Goal: Task Accomplishment & Management: Use online tool/utility

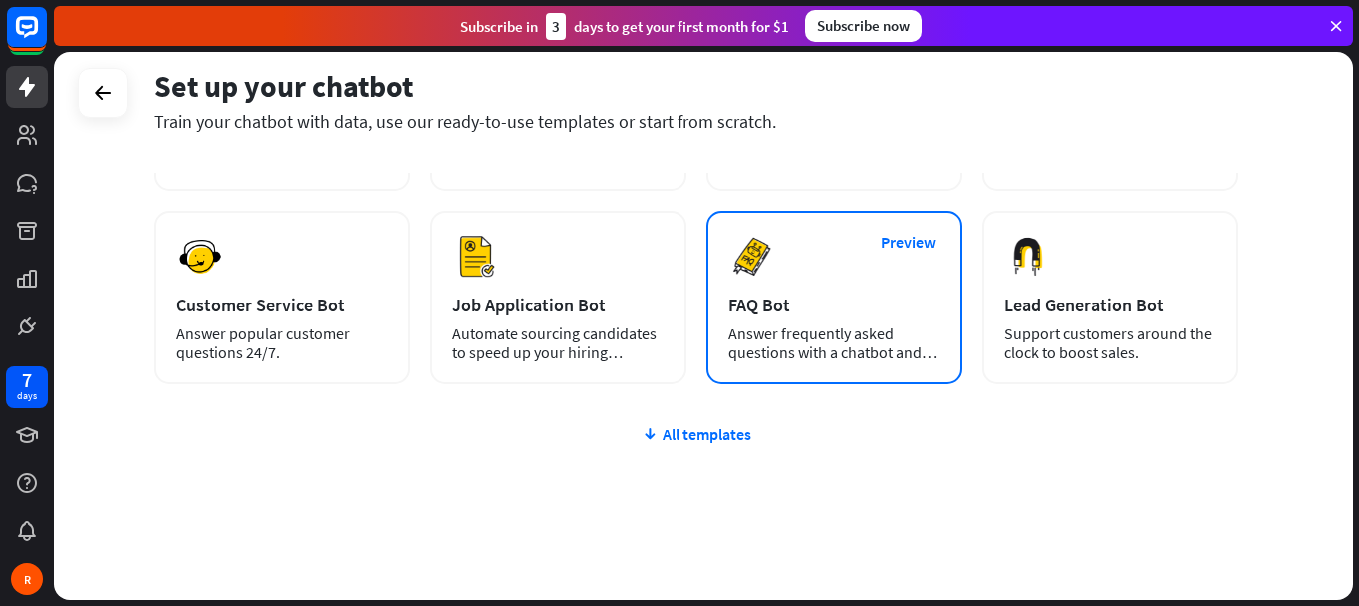
scroll to position [278, 0]
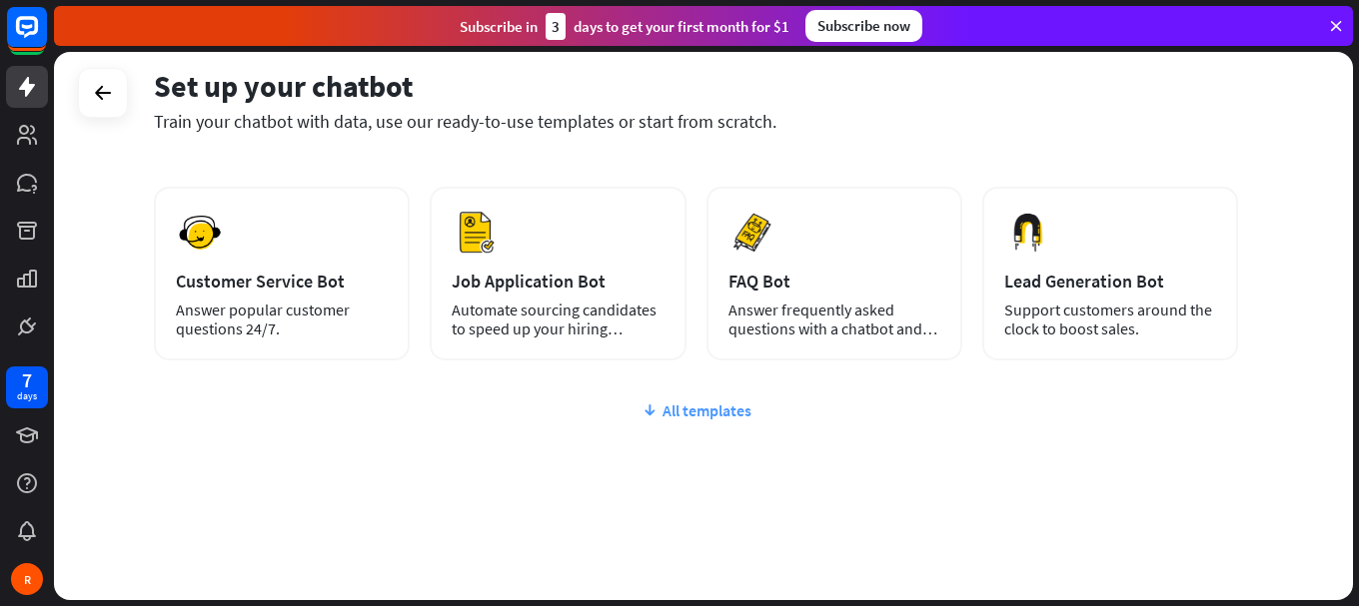
click at [666, 413] on div "All templates" at bounding box center [696, 411] width 1084 height 20
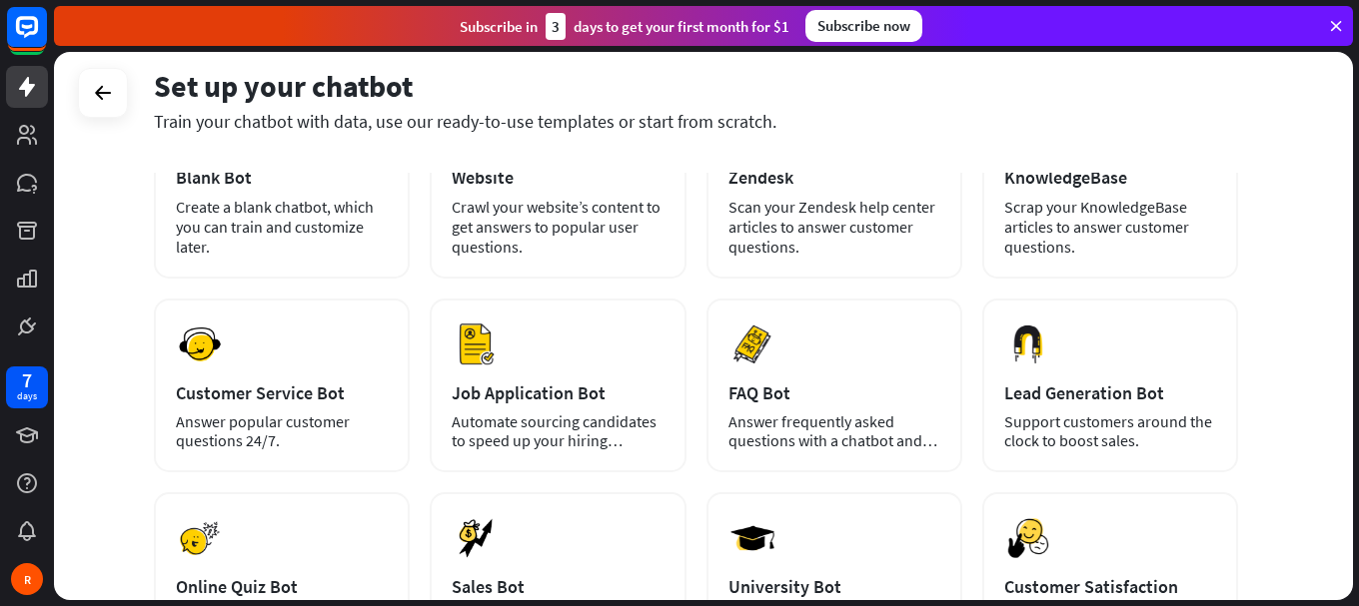
scroll to position [0, 0]
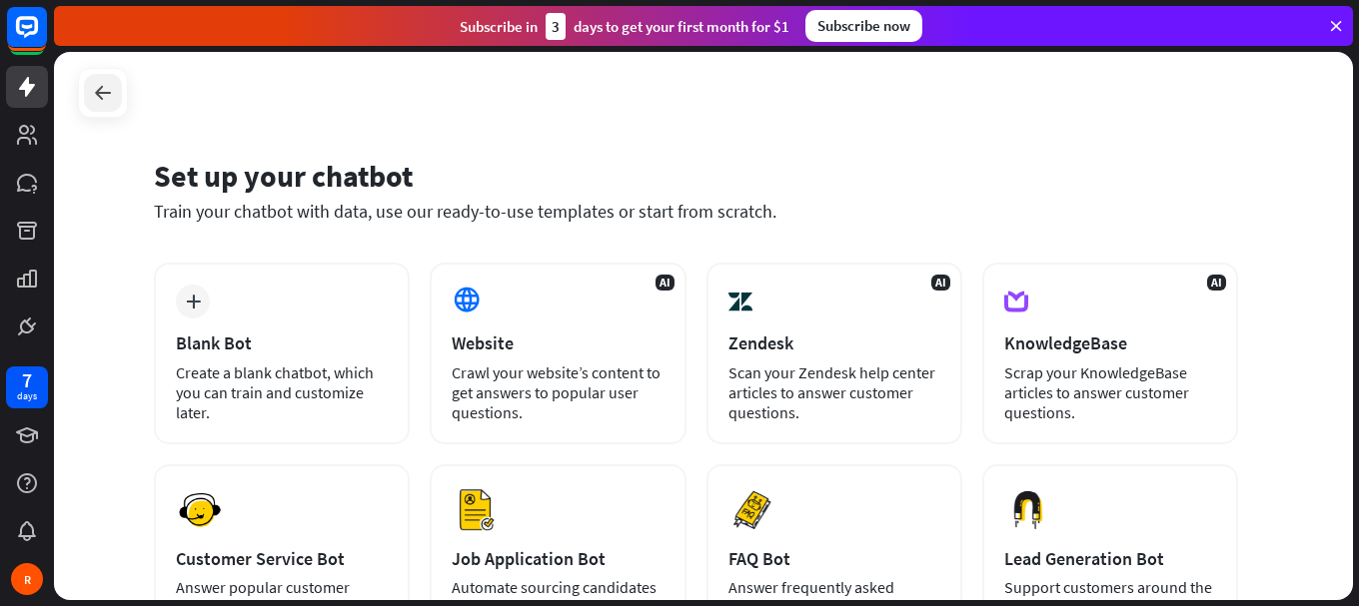
click at [102, 90] on icon at bounding box center [103, 93] width 24 height 24
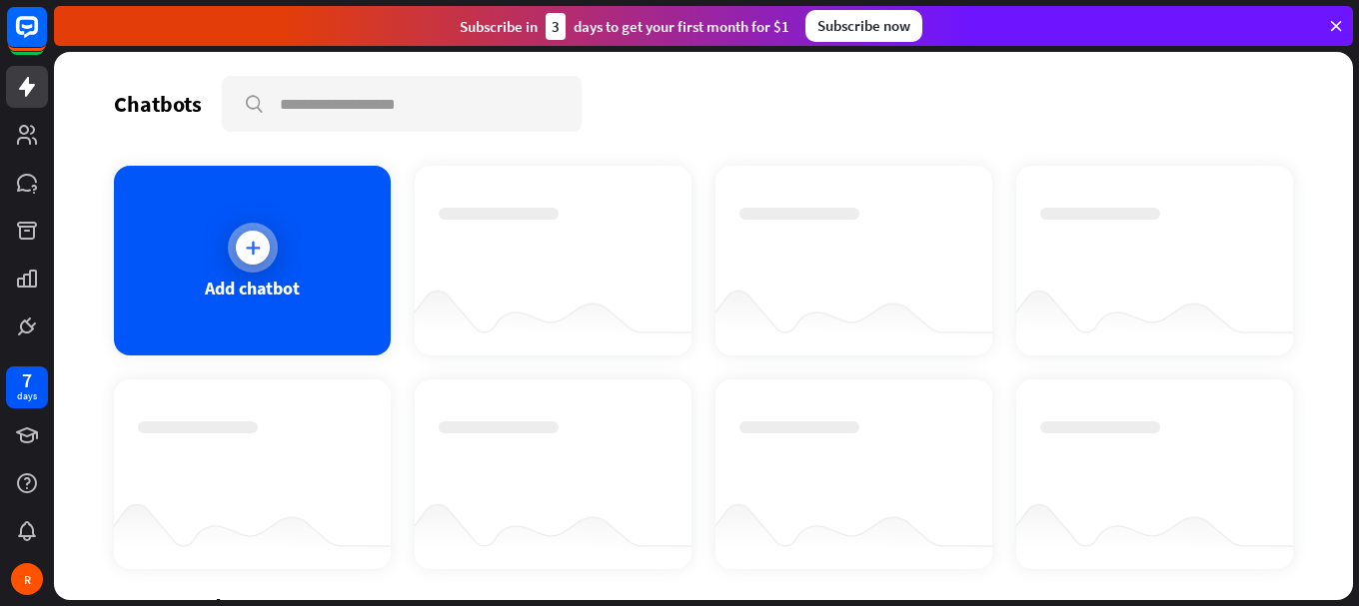
click at [265, 247] on div at bounding box center [253, 248] width 34 height 34
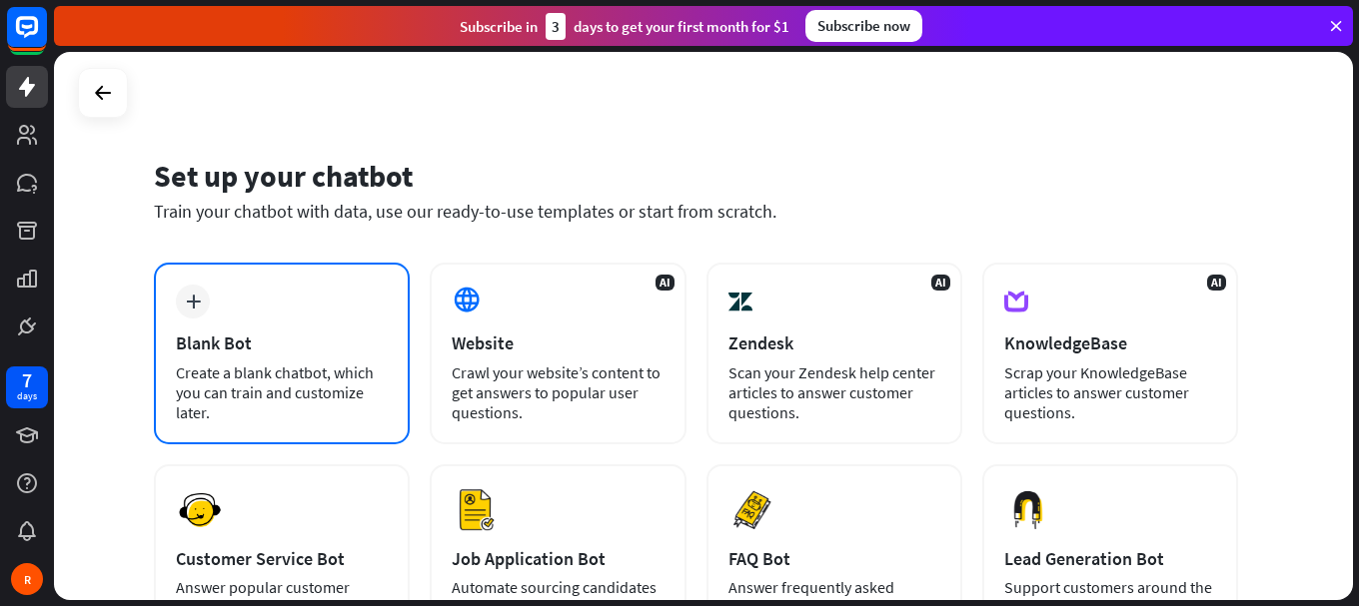
click at [285, 270] on div "plus Blank Bot Create a blank chatbot, which you can train and customize later." at bounding box center [282, 354] width 256 height 182
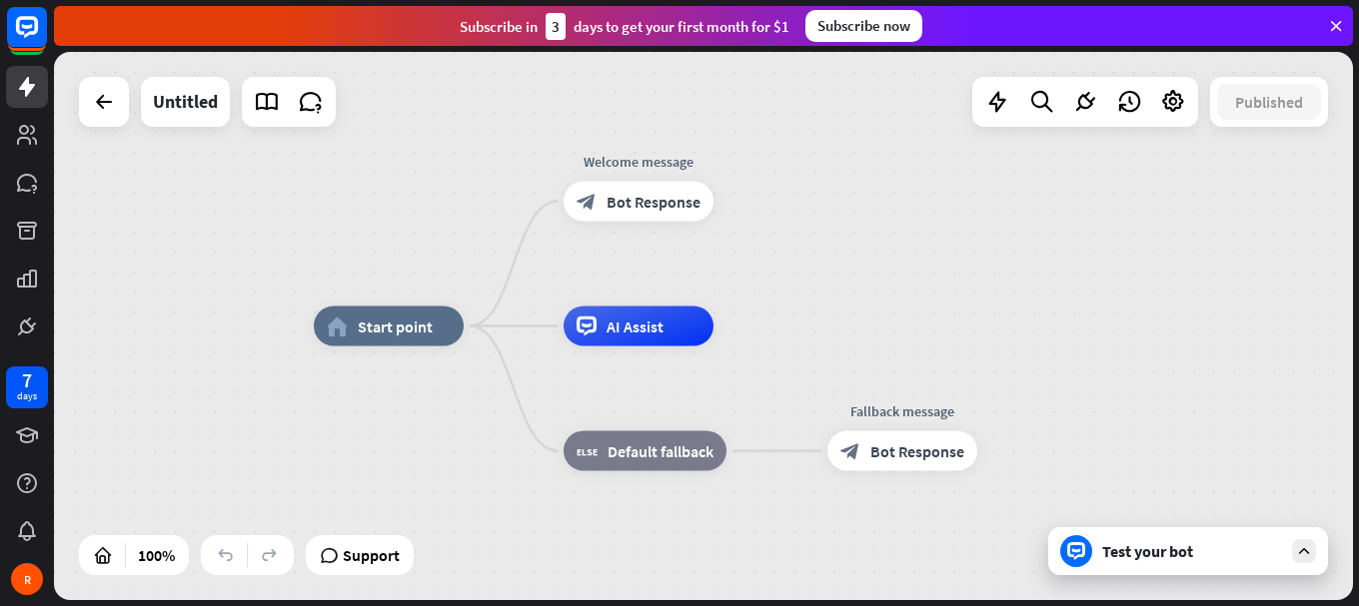
click at [1123, 565] on div "Test your bot" at bounding box center [1188, 552] width 280 height 48
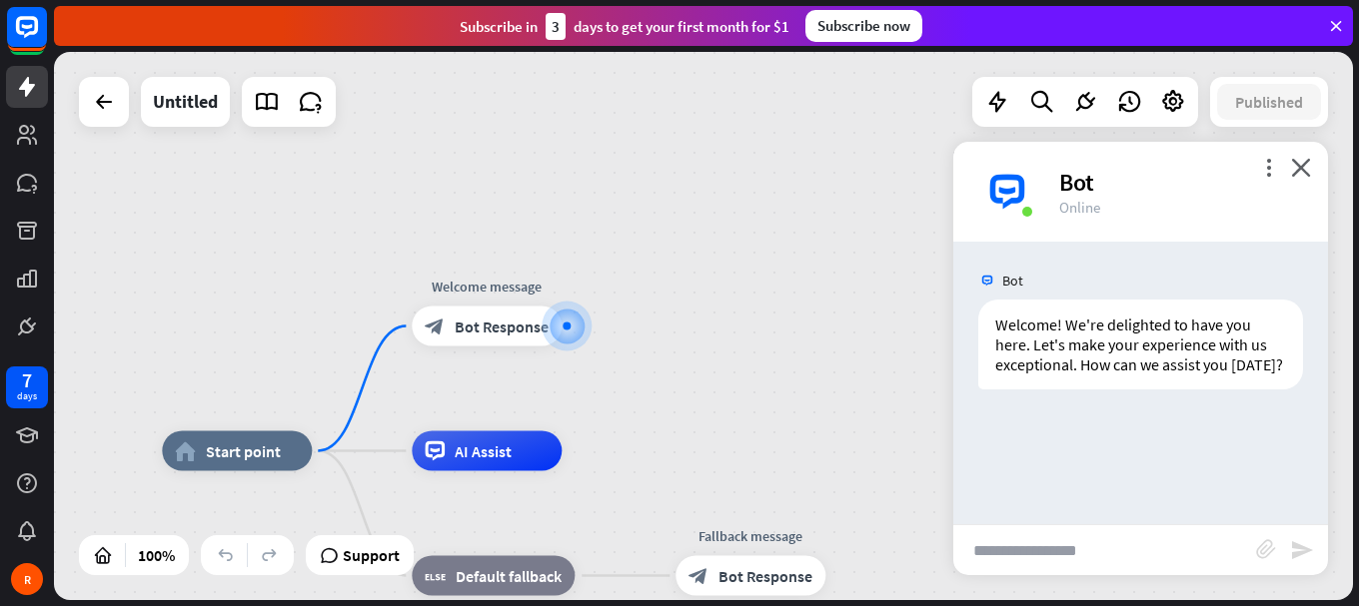
click at [1013, 548] on input "text" at bounding box center [1104, 551] width 303 height 50
type input "**********"
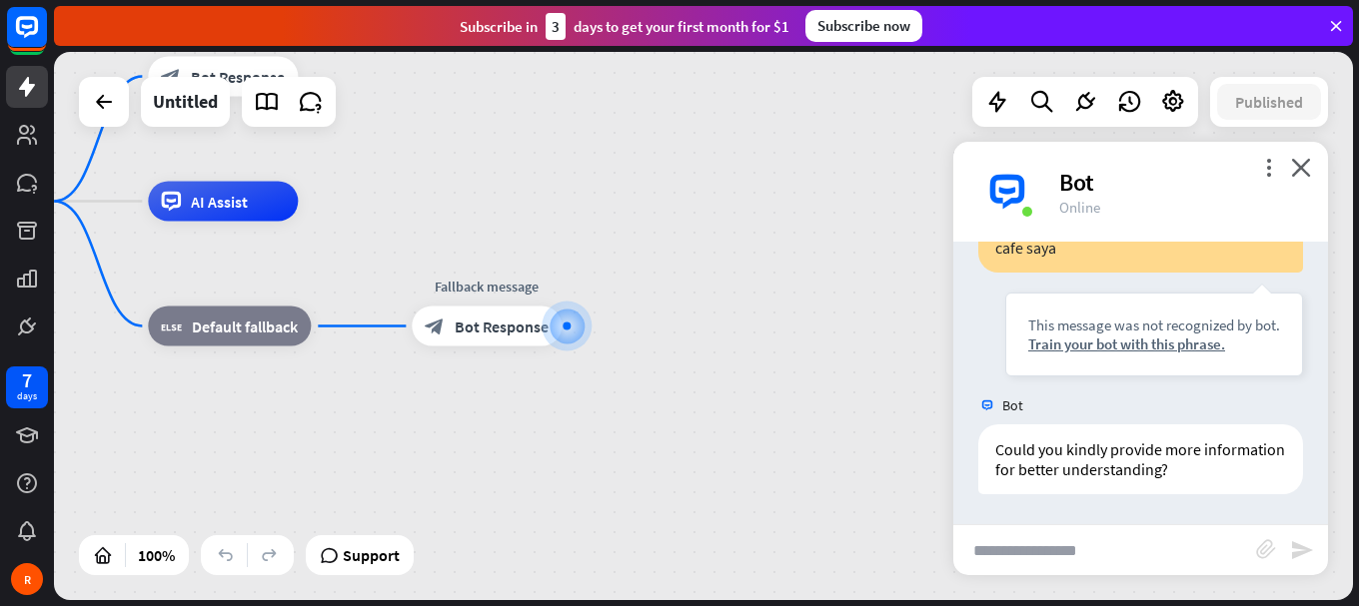
scroll to position [255, 0]
type input "*"
type input "**********"
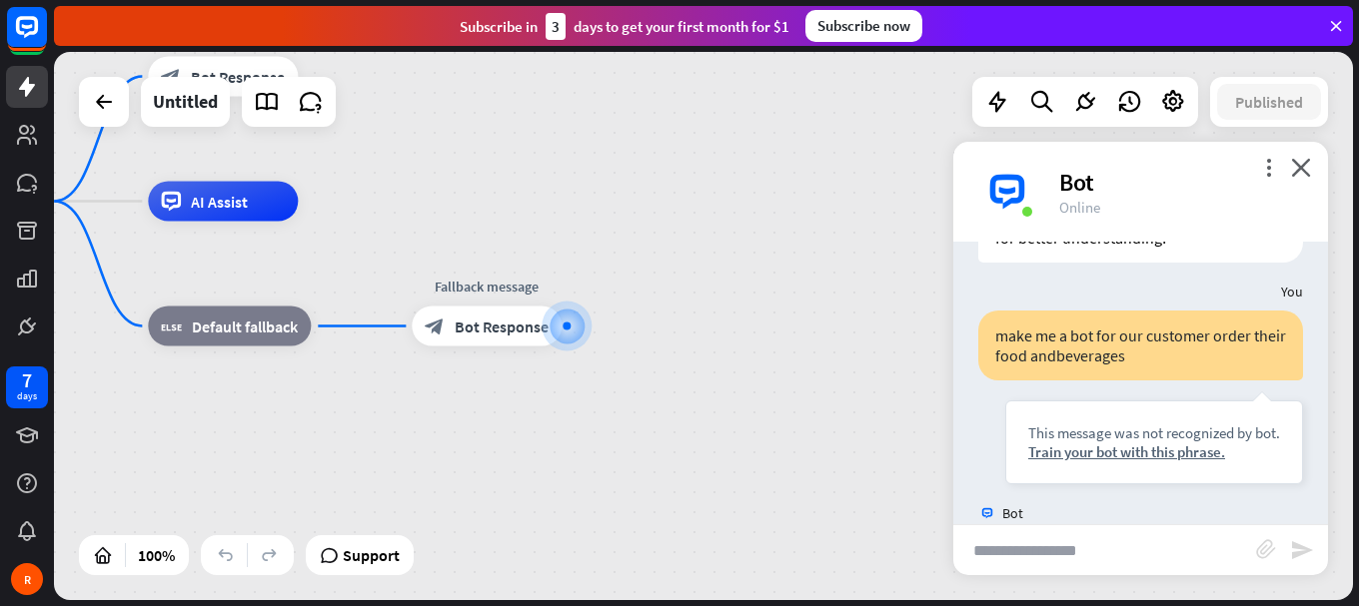
scroll to position [594, 0]
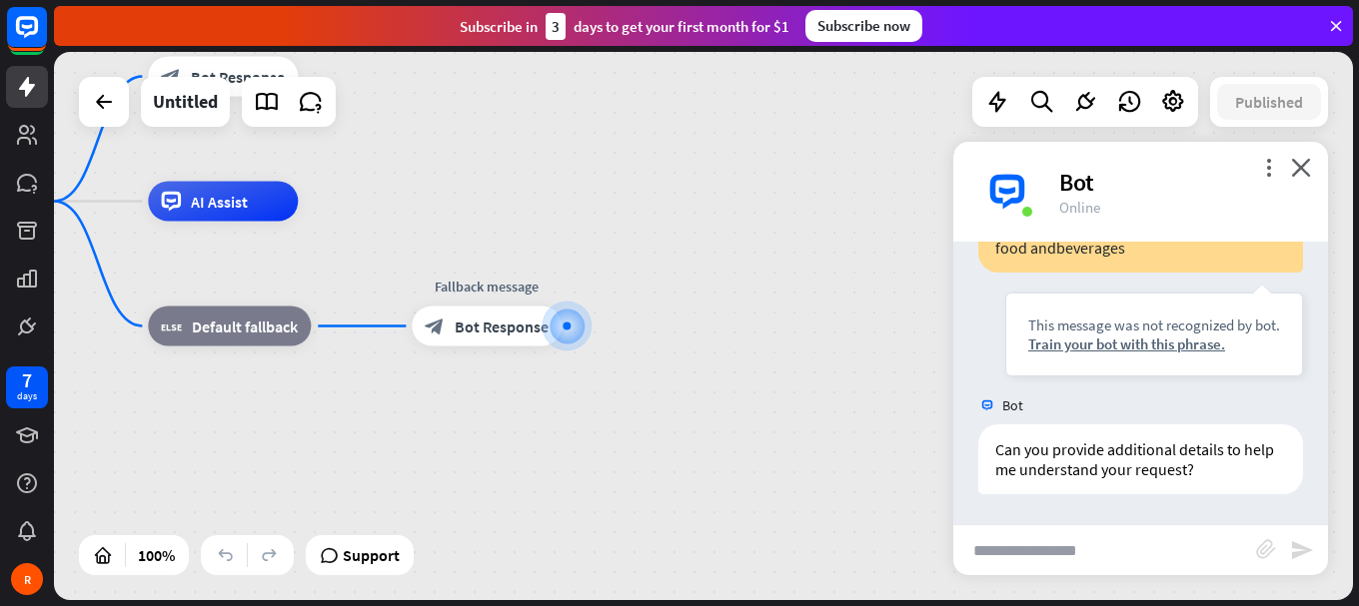
click at [1137, 552] on input "text" at bounding box center [1104, 551] width 303 height 50
type input "**********"
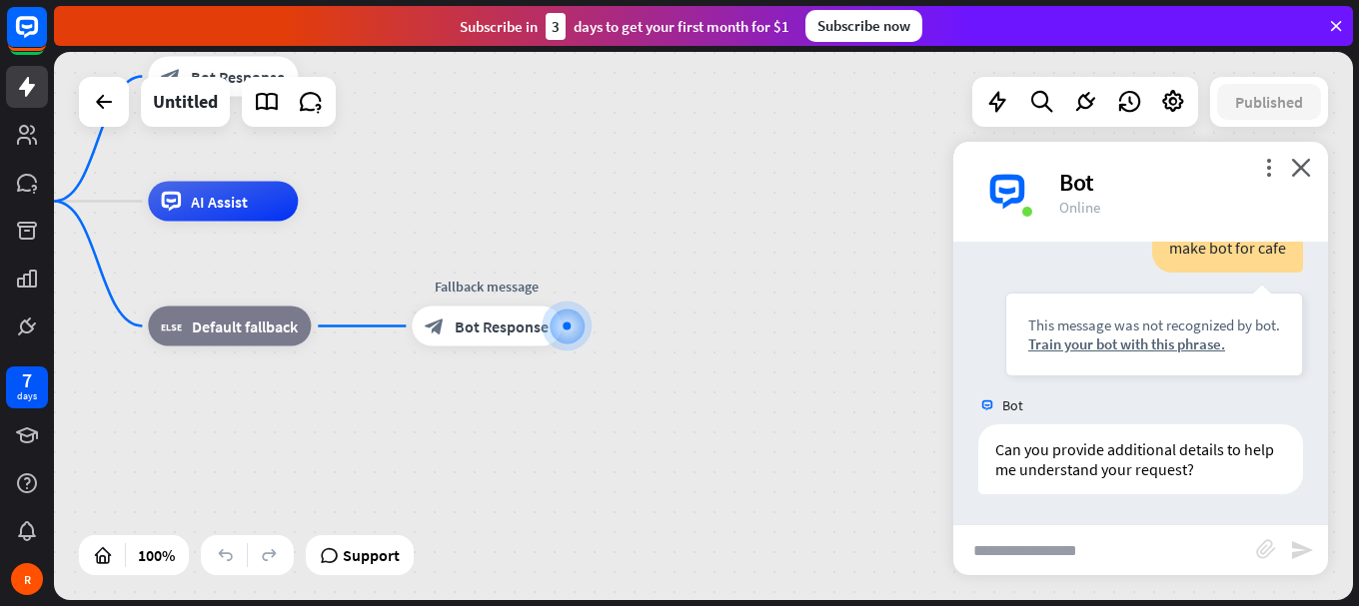
scroll to position [914, 0]
click at [1338, 24] on icon at bounding box center [1336, 26] width 18 height 18
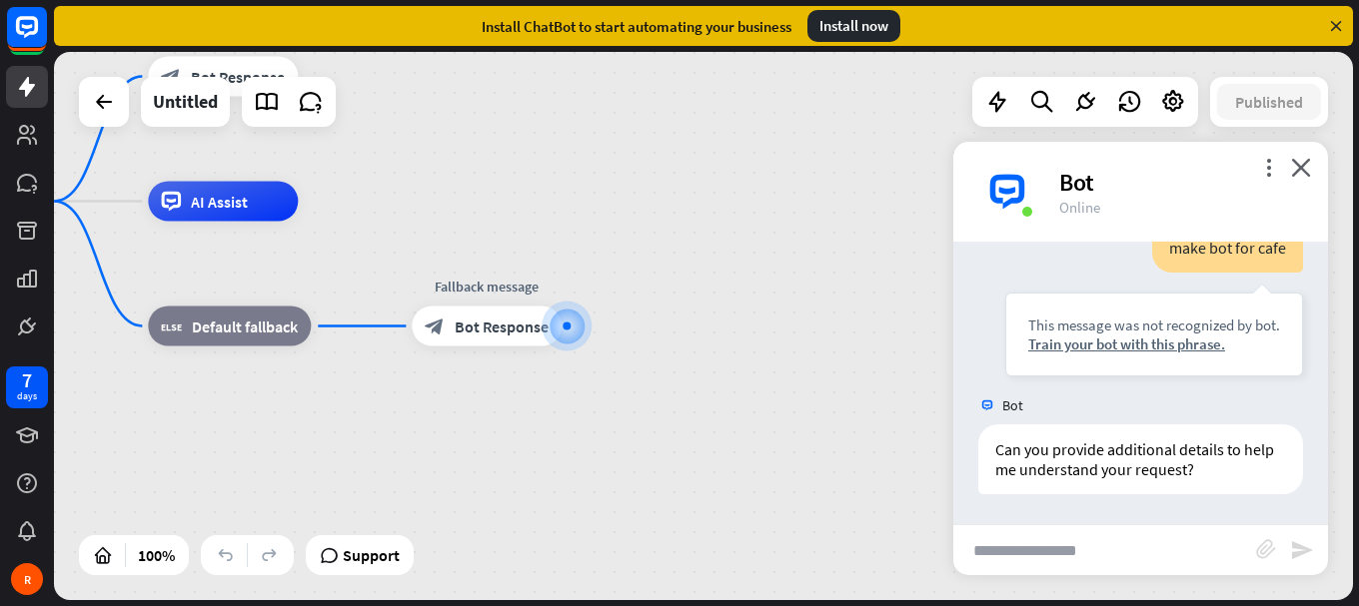
click at [1336, 21] on icon at bounding box center [1336, 26] width 18 height 18
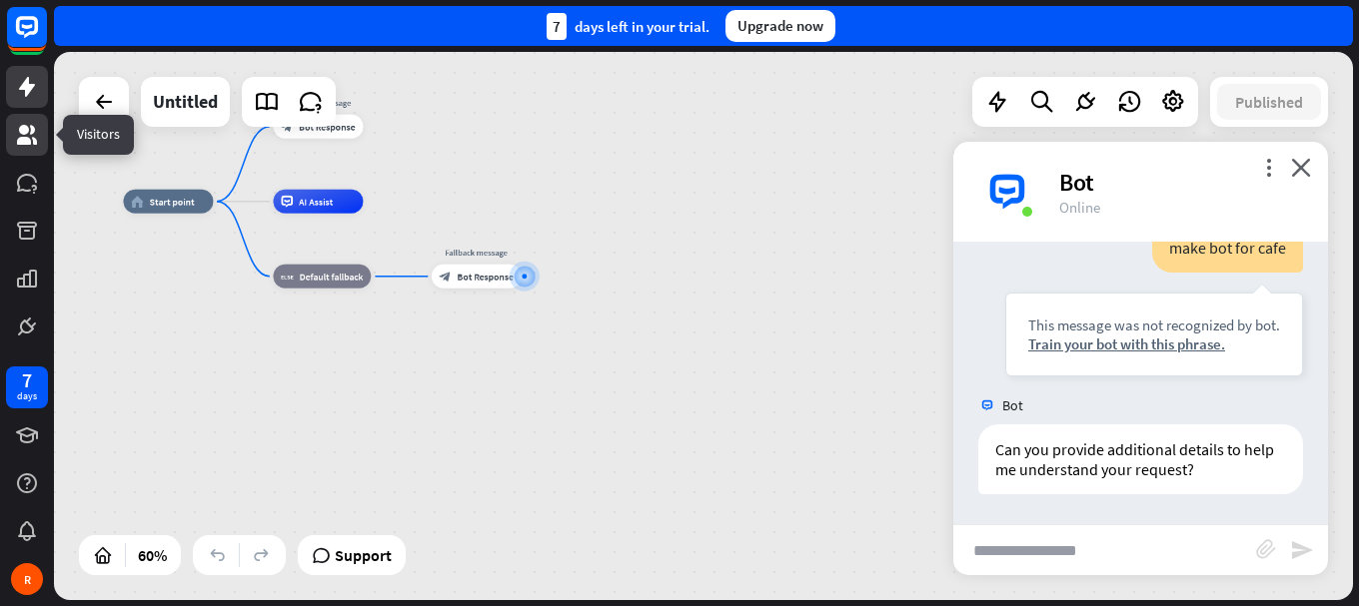
click at [33, 143] on icon at bounding box center [27, 135] width 24 height 24
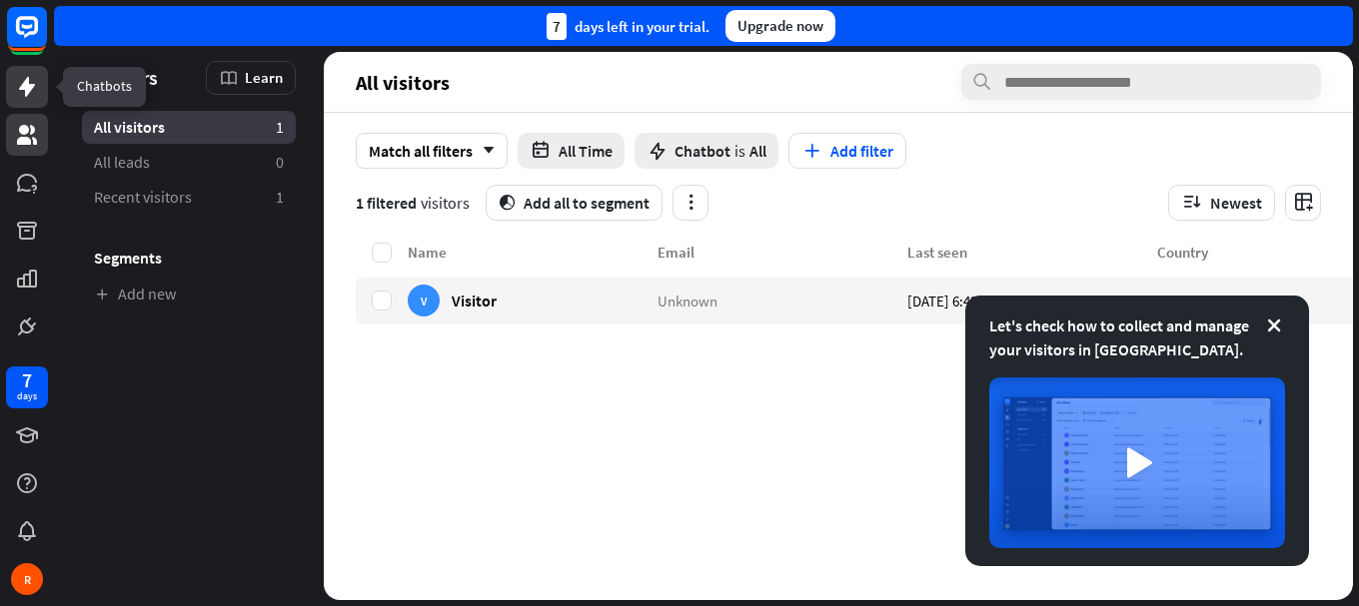
click at [15, 83] on icon at bounding box center [27, 87] width 24 height 24
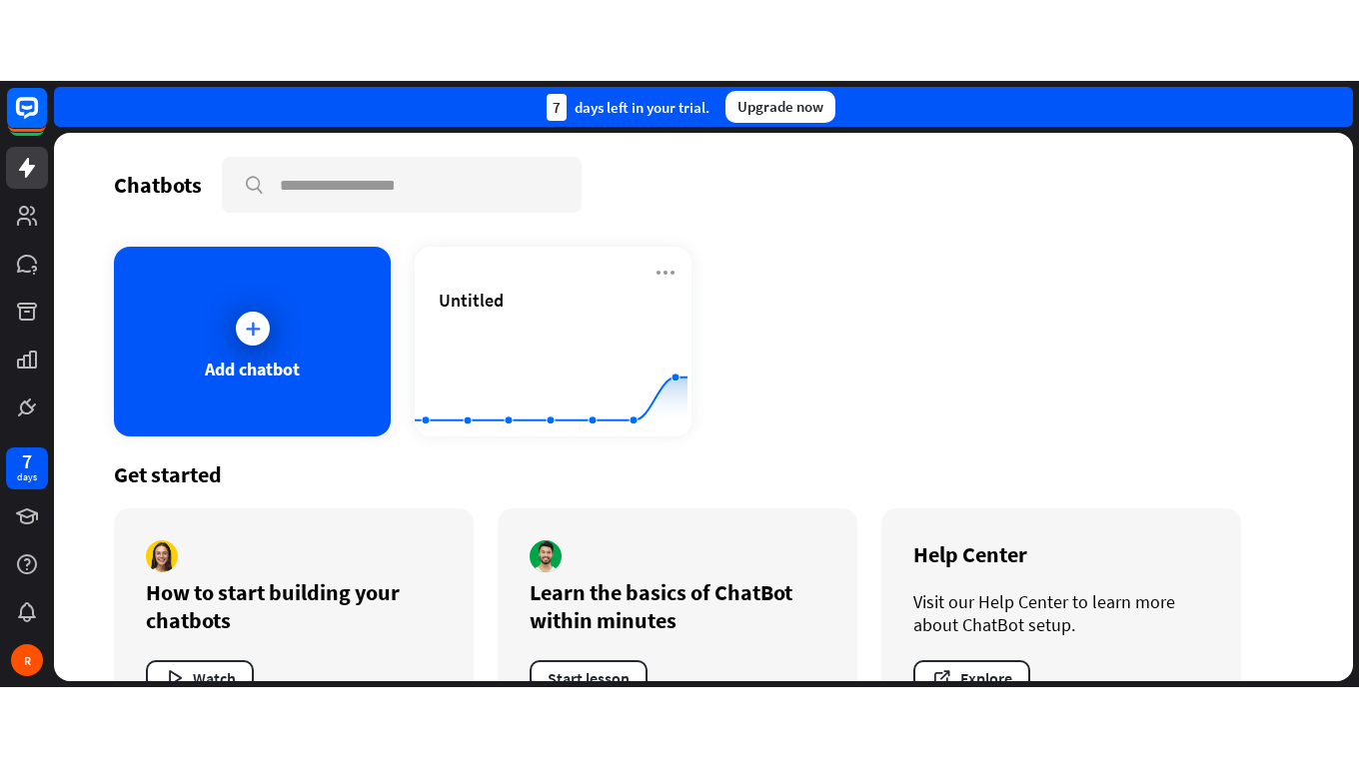
scroll to position [71, 0]
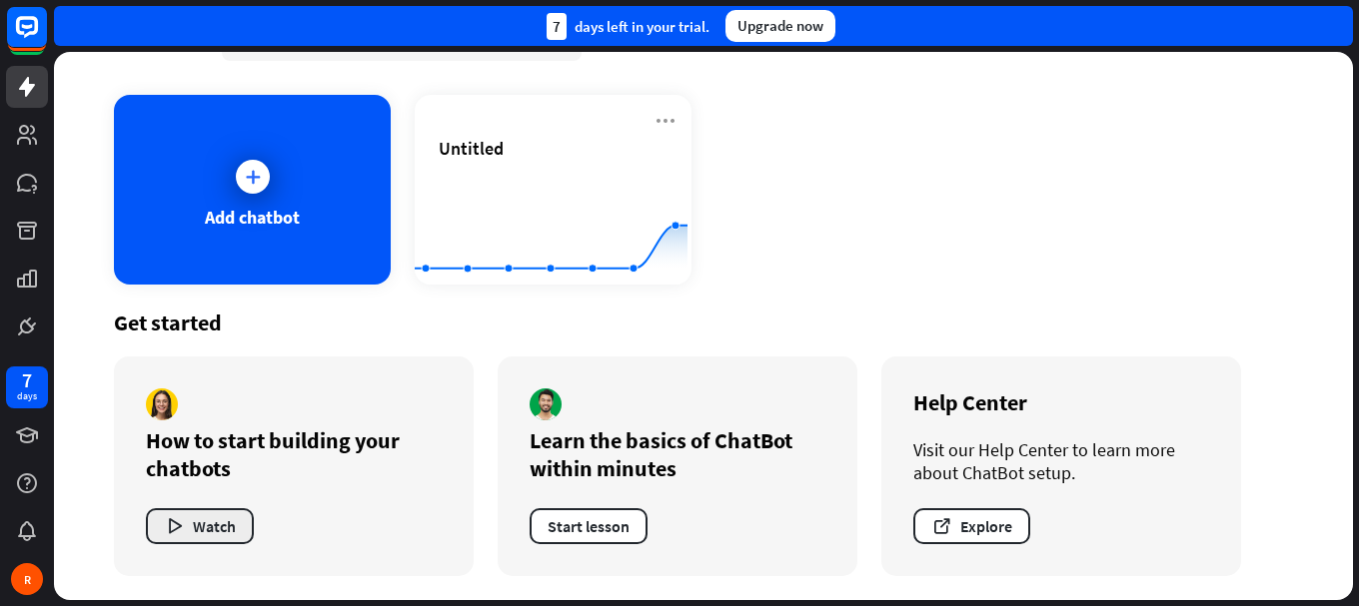
click at [209, 528] on button "Watch" at bounding box center [200, 527] width 108 height 36
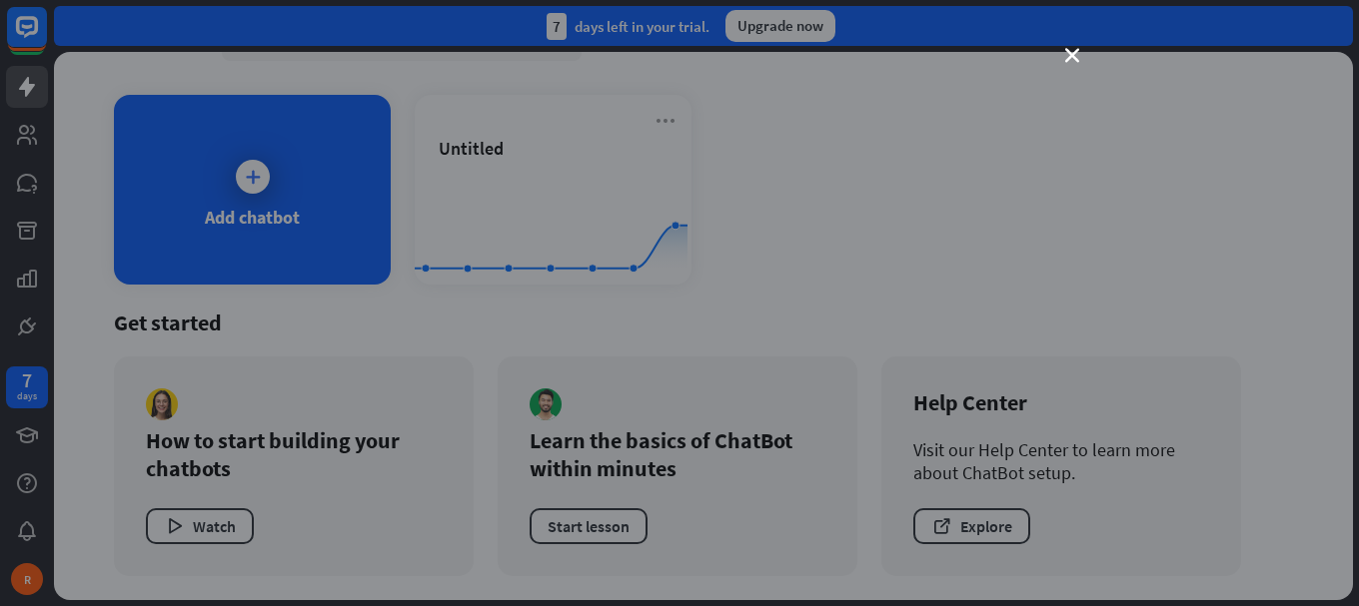
scroll to position [0, 0]
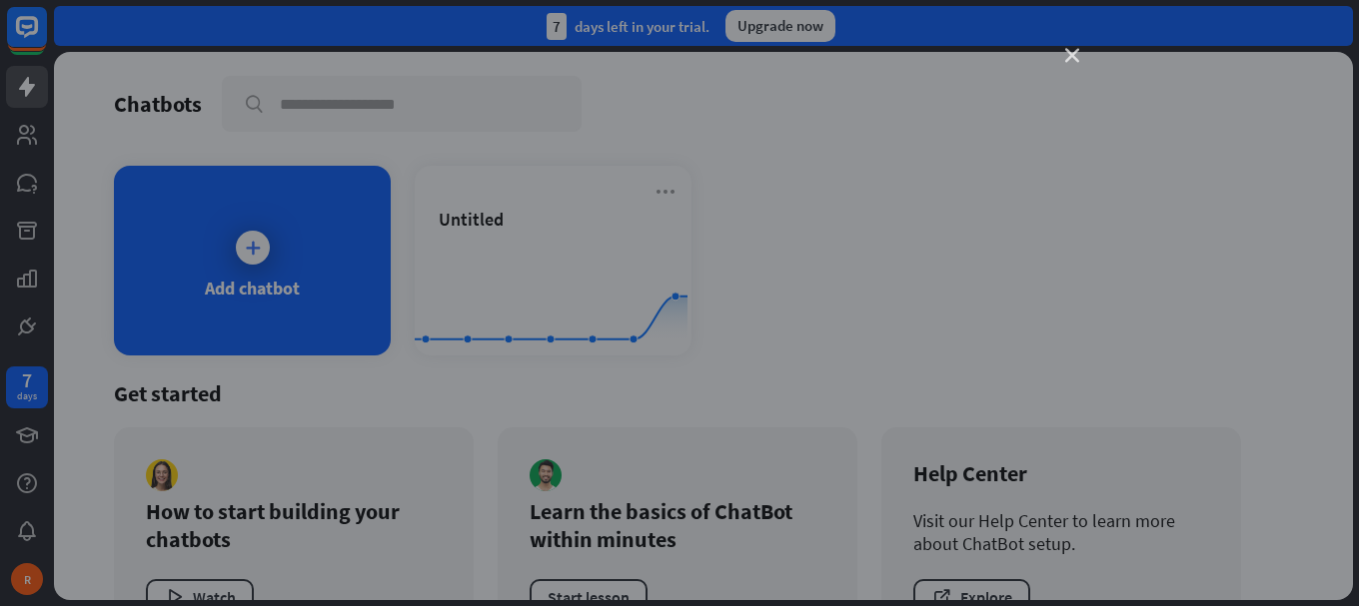
click at [1067, 56] on icon "close" at bounding box center [1072, 56] width 14 height 14
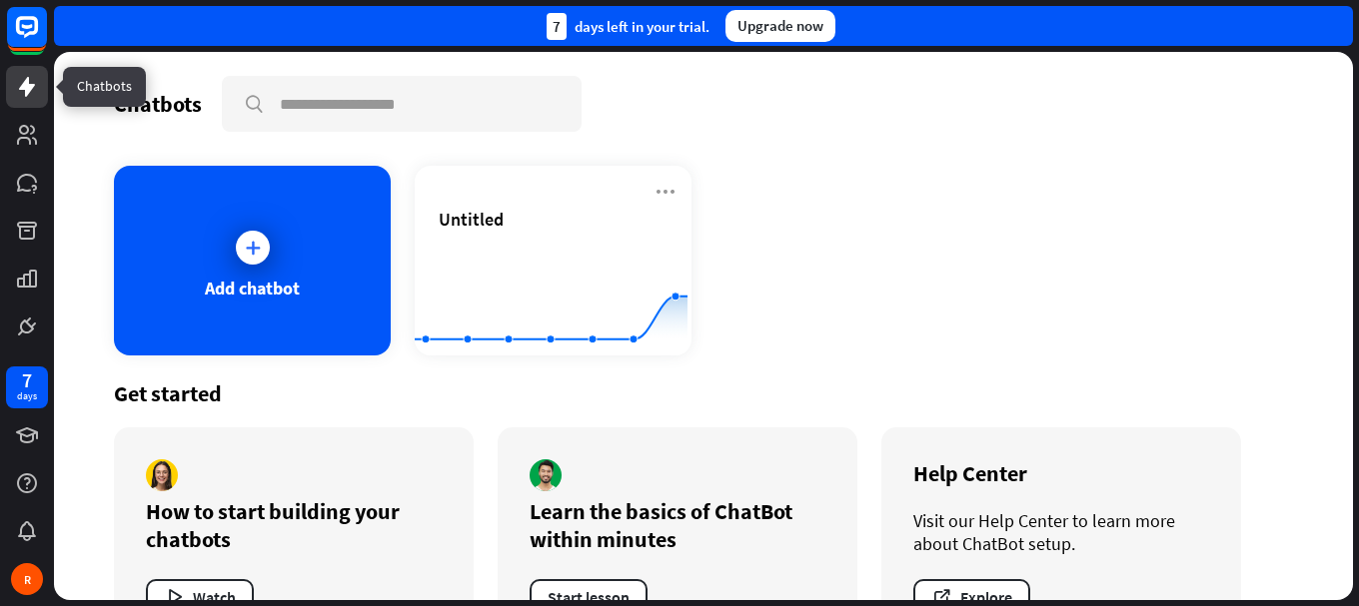
click at [17, 86] on icon at bounding box center [27, 87] width 24 height 24
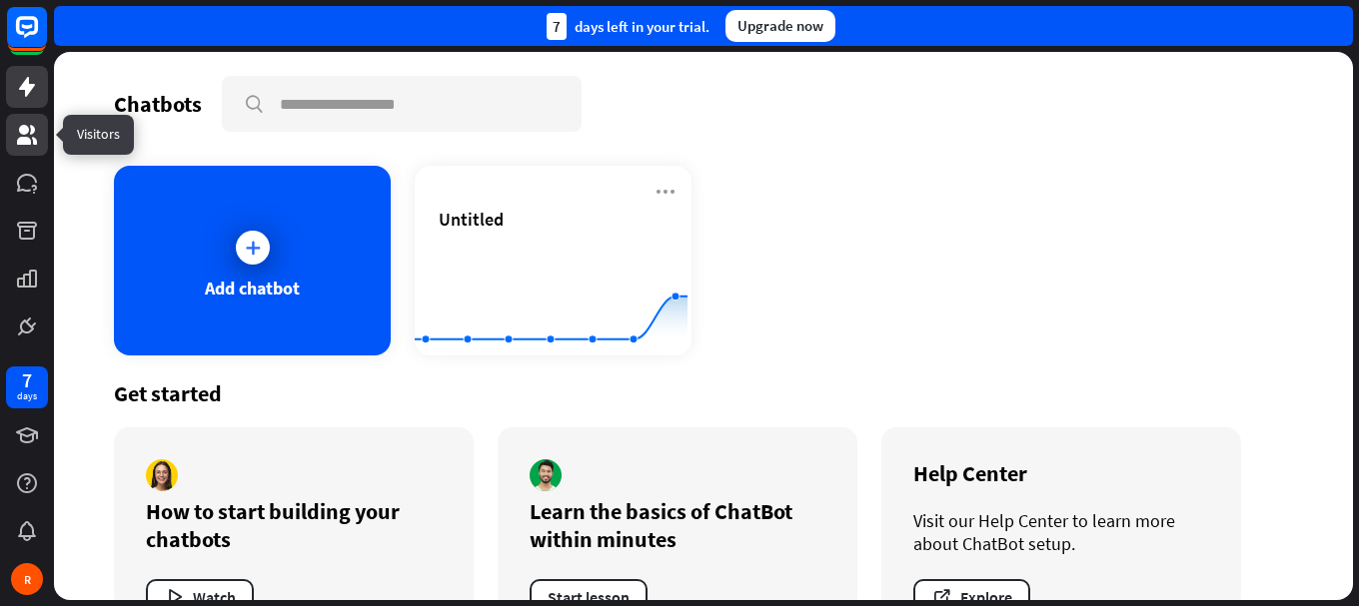
click at [34, 135] on icon at bounding box center [27, 135] width 24 height 24
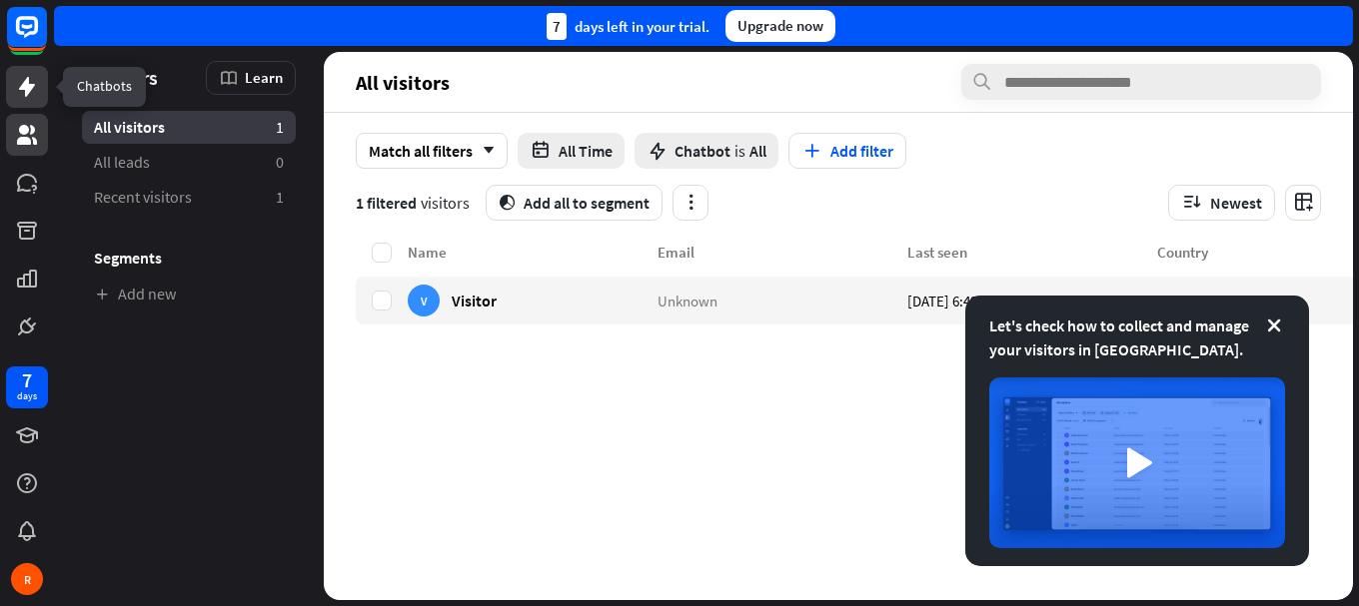
click at [32, 90] on icon at bounding box center [27, 87] width 24 height 24
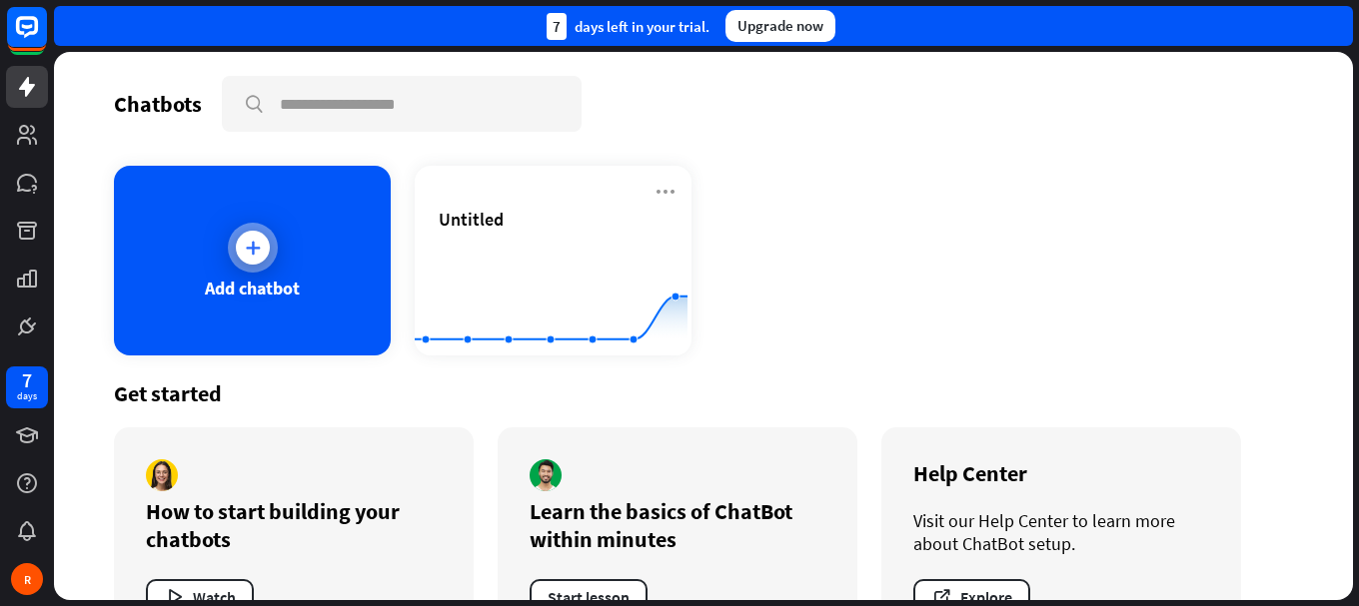
click at [245, 253] on icon at bounding box center [253, 248] width 20 height 20
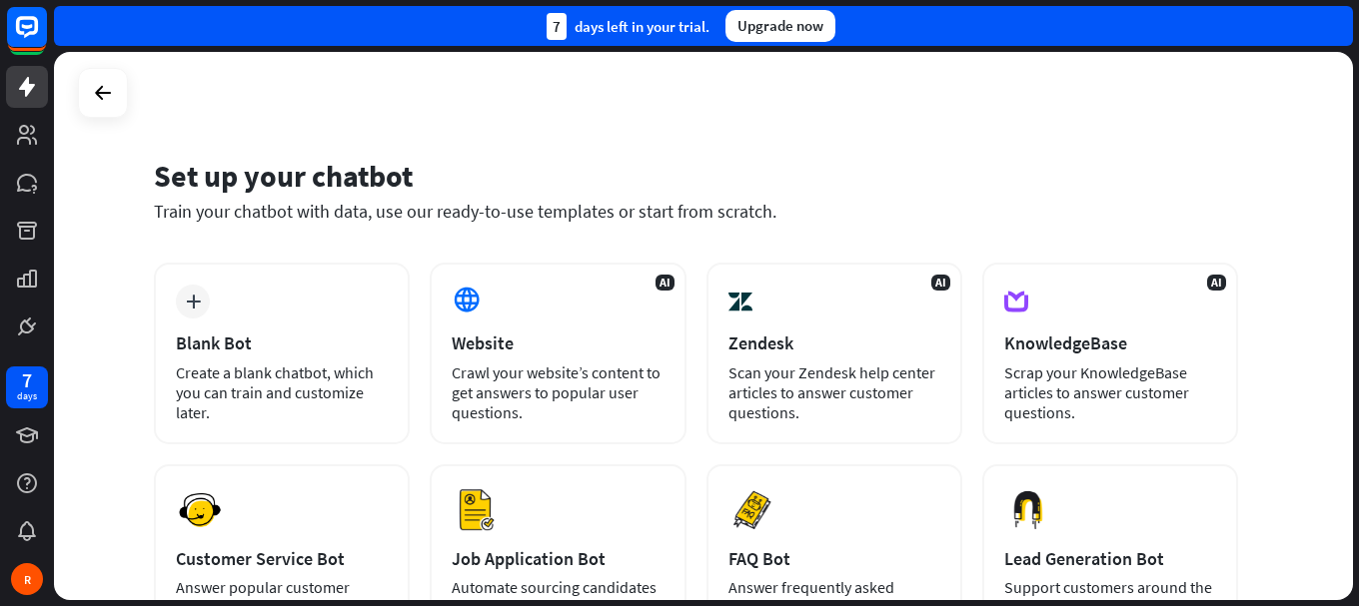
scroll to position [100, 0]
